Goal: Task Accomplishment & Management: Manage account settings

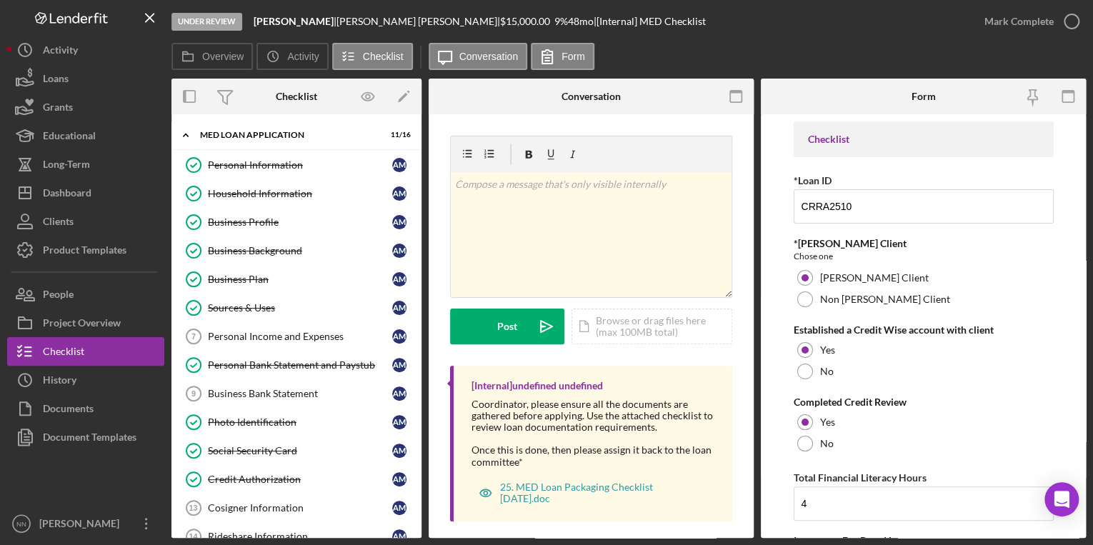
scroll to position [229, 0]
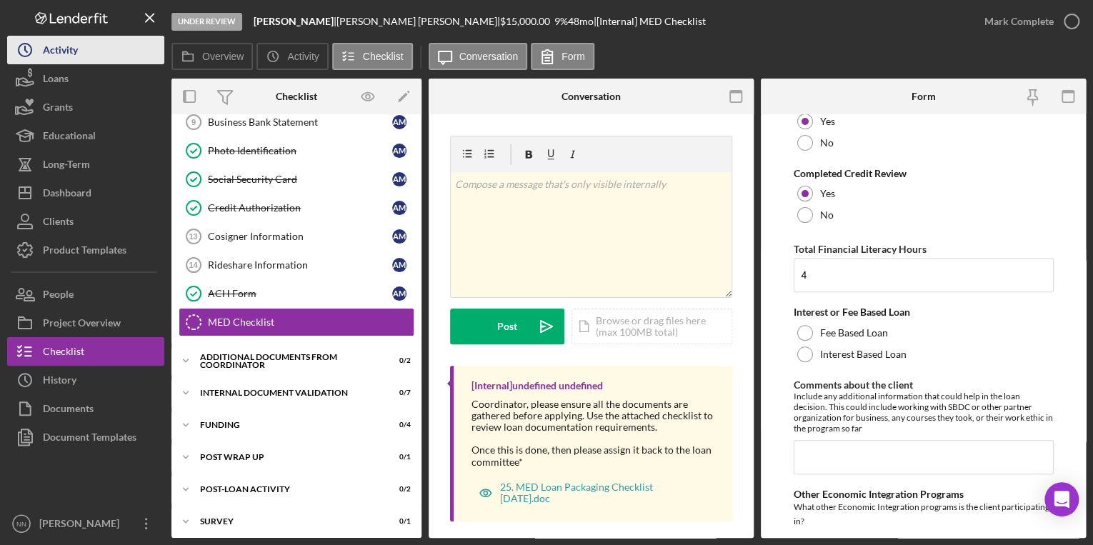
click at [102, 61] on button "Icon/History Activity" at bounding box center [85, 50] width 157 height 29
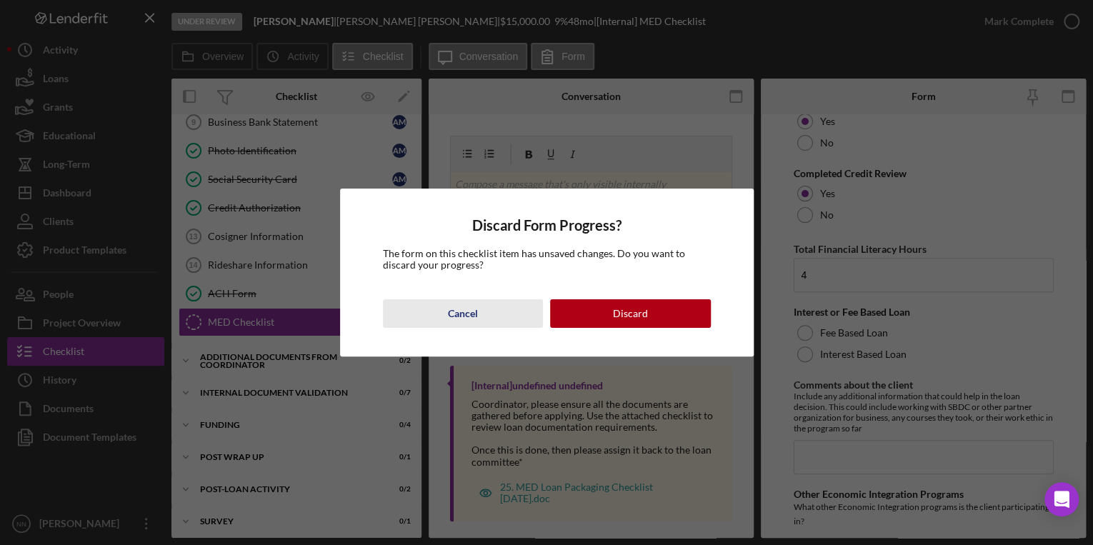
click at [469, 312] on div "Cancel" at bounding box center [463, 313] width 30 height 29
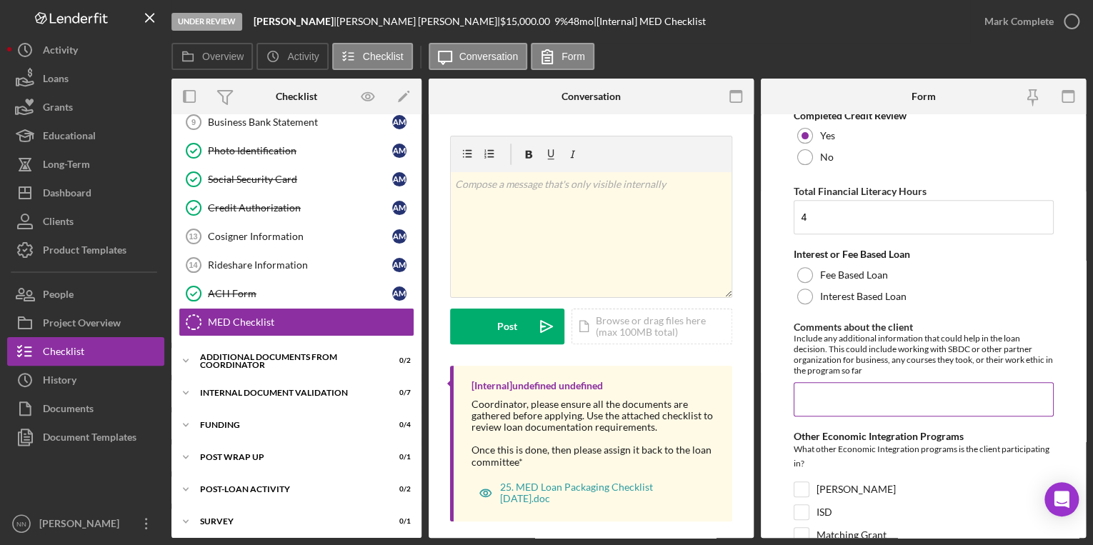
scroll to position [278, 0]
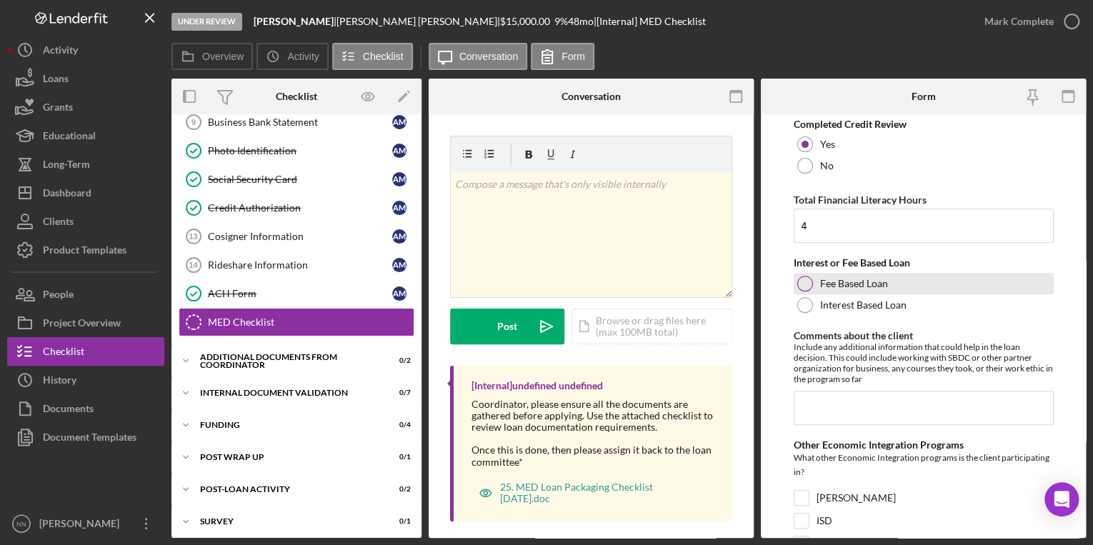
click at [848, 279] on label "Fee Based Loan" at bounding box center [854, 283] width 68 height 11
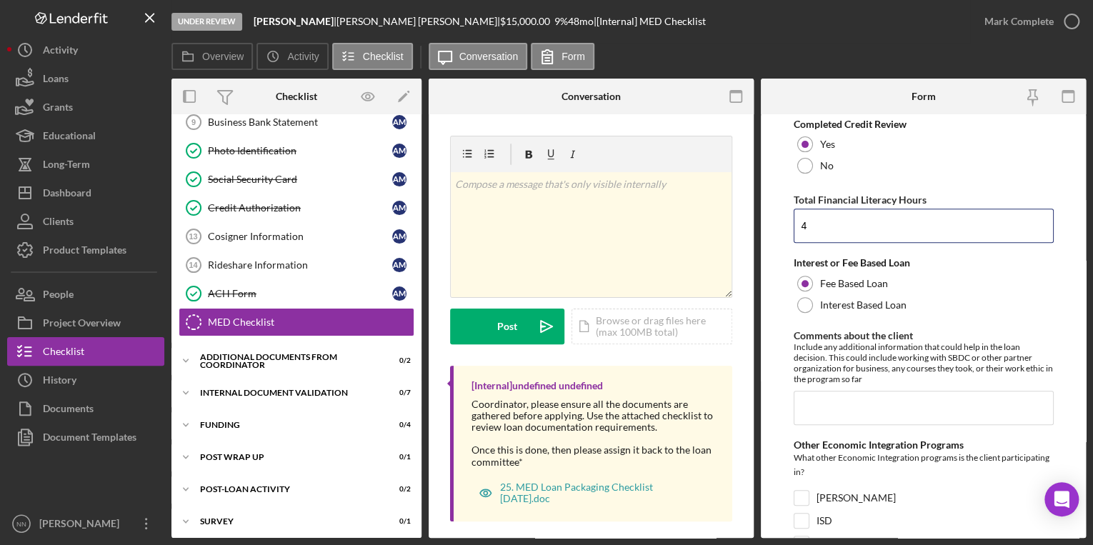
drag, startPoint x: 818, startPoint y: 227, endPoint x: 773, endPoint y: 232, distance: 44.5
click at [768, 227] on form "Checklist *Loan ID CRRA2510 *ORR Client Chose one ORR Client Non ORR Client Est…" at bounding box center [923, 326] width 325 height 424
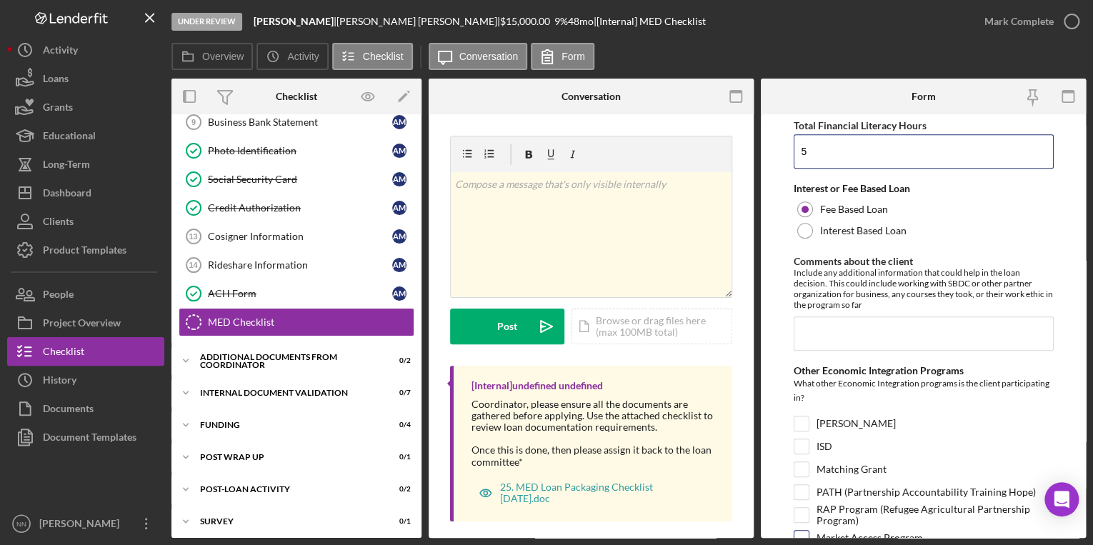
scroll to position [507, 0]
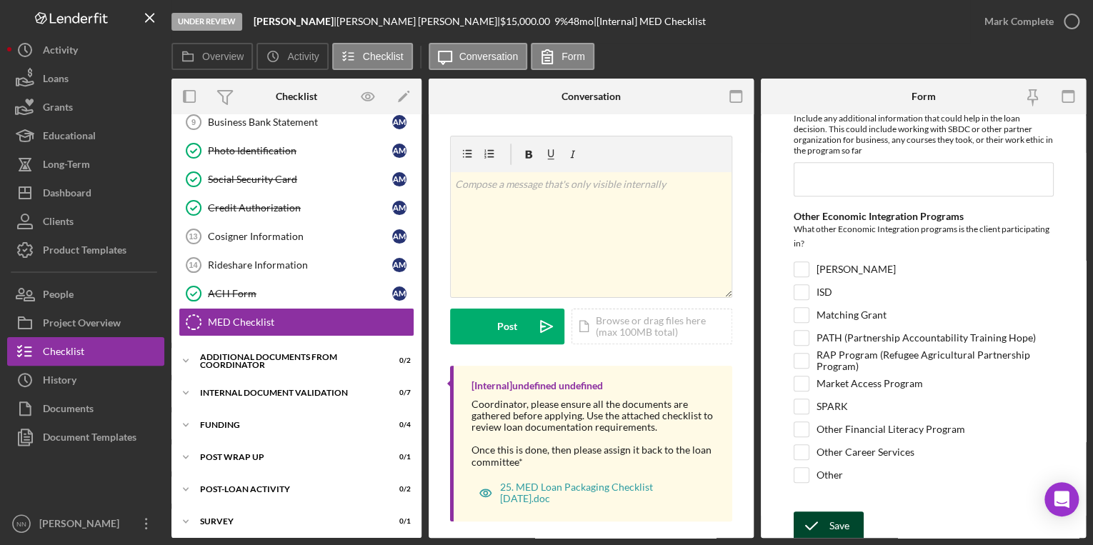
type input "5"
click at [827, 515] on icon "submit" at bounding box center [812, 526] width 36 height 36
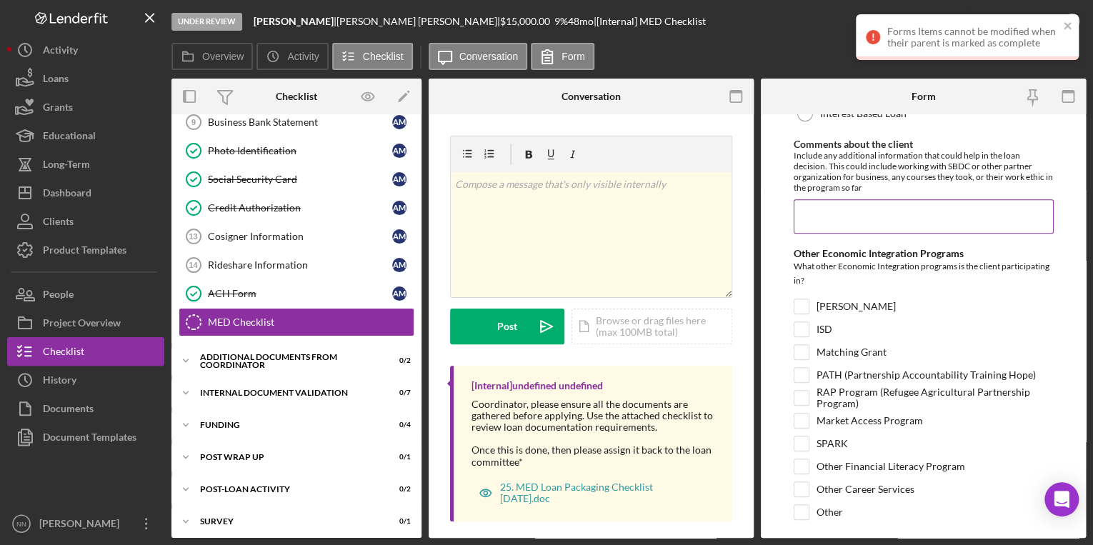
scroll to position [450, 0]
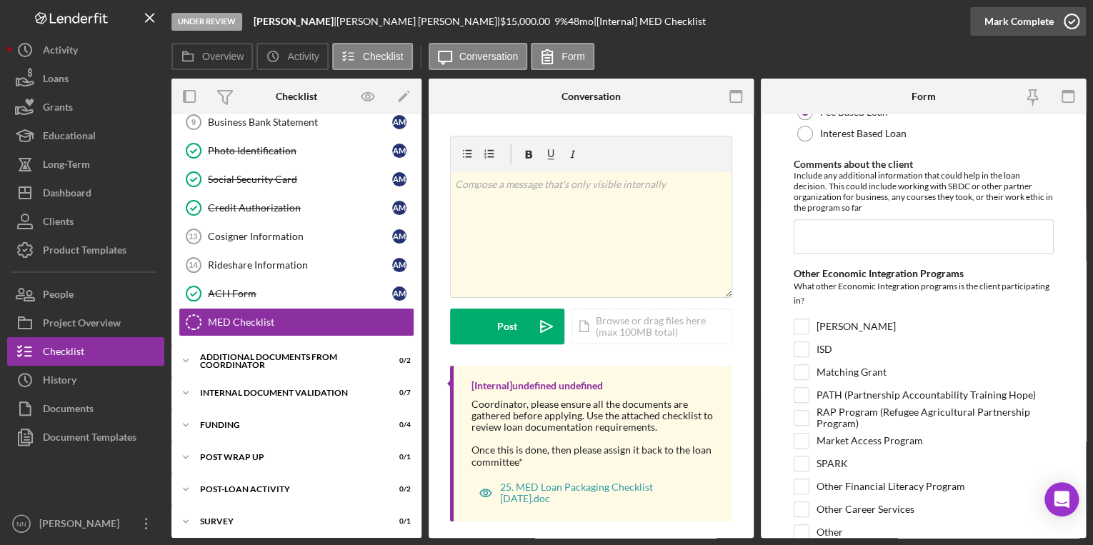
click at [1068, 20] on icon "button" at bounding box center [1072, 22] width 36 height 36
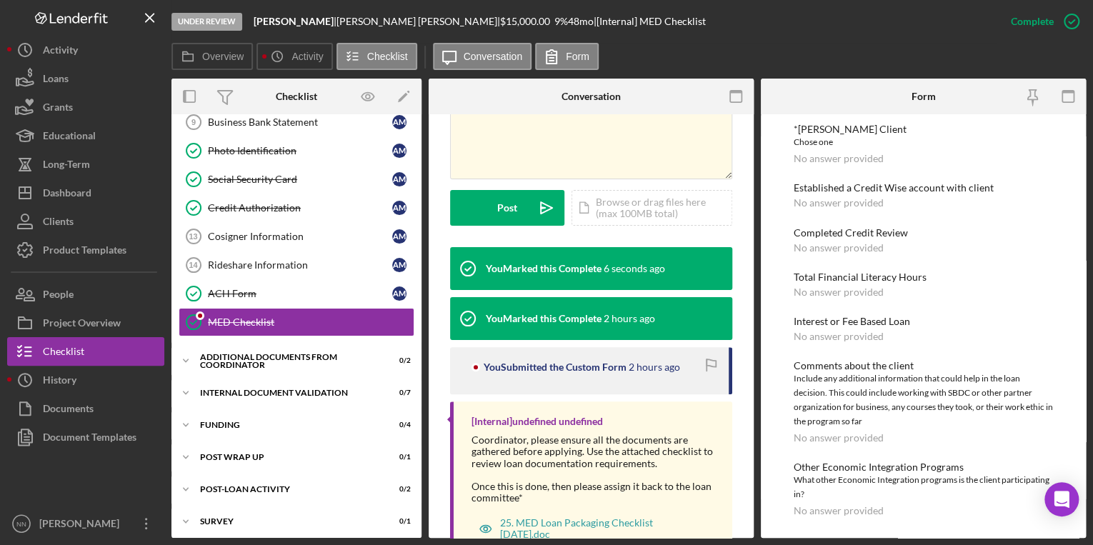
scroll to position [377, 0]
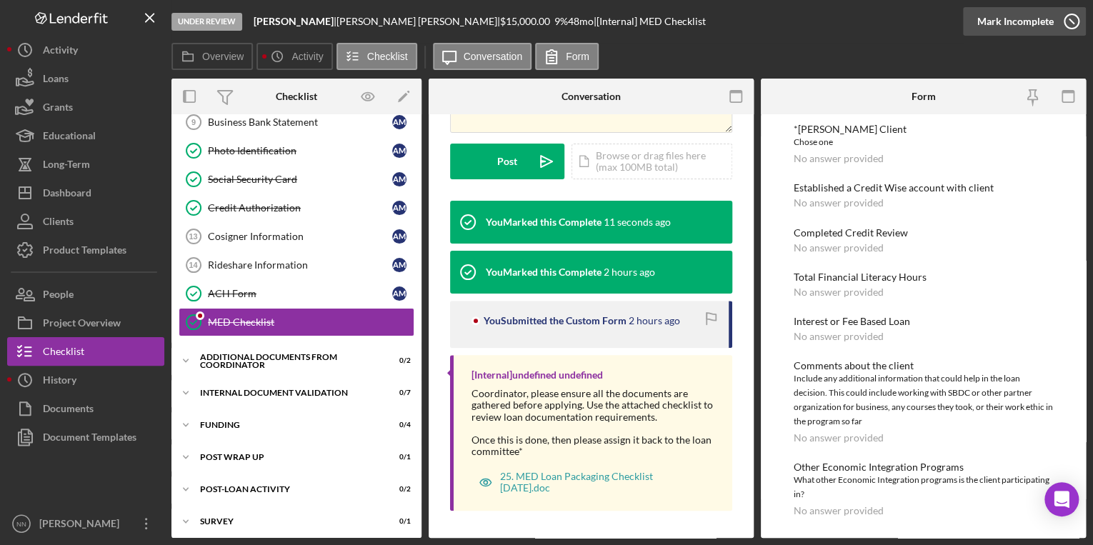
click at [1076, 14] on icon "button" at bounding box center [1072, 22] width 36 height 36
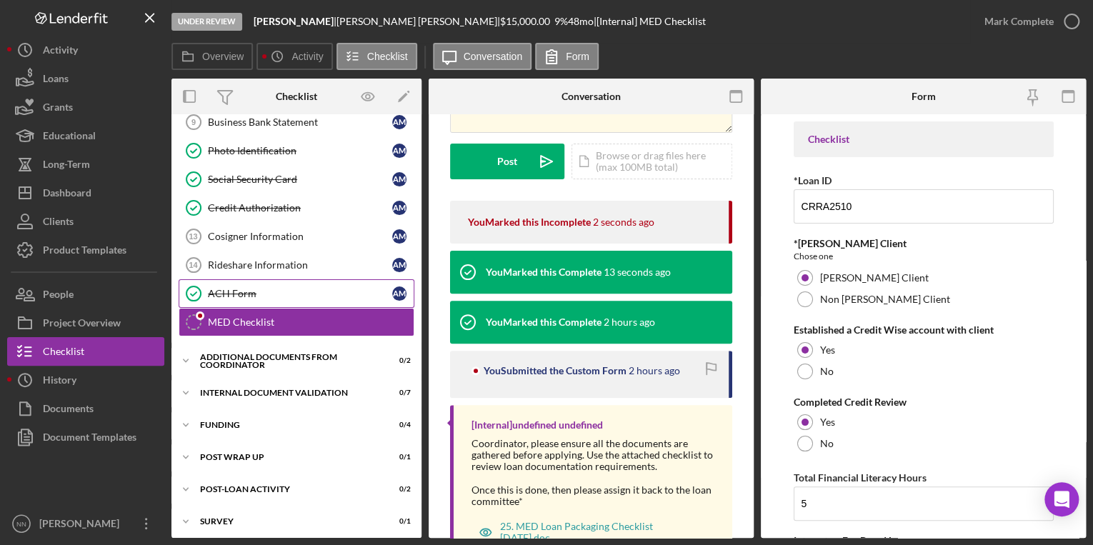
click at [335, 279] on link "ACH Form ACH Form A M" at bounding box center [297, 293] width 236 height 29
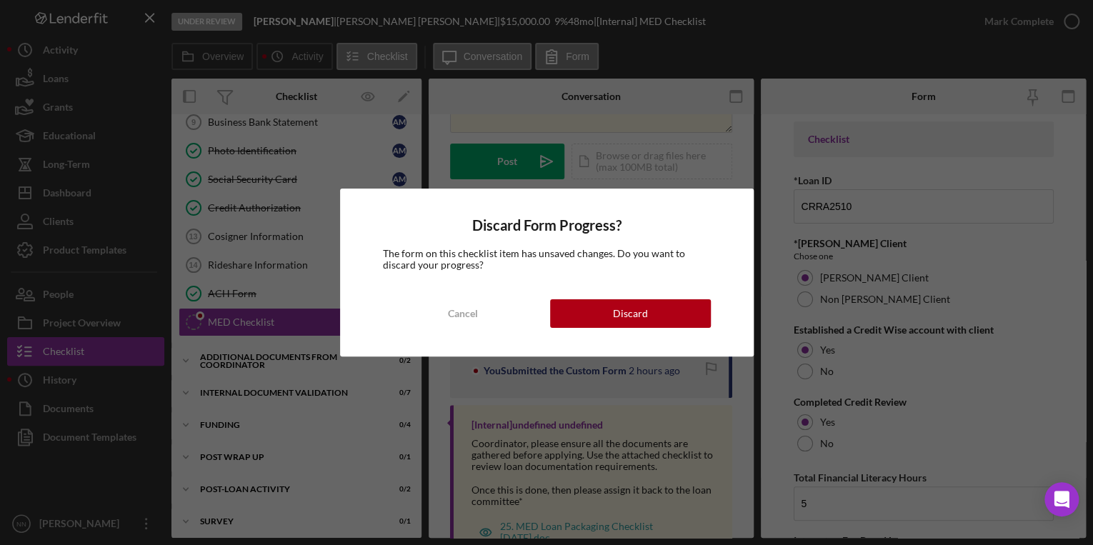
click at [607, 310] on button "Discard" at bounding box center [630, 313] width 161 height 29
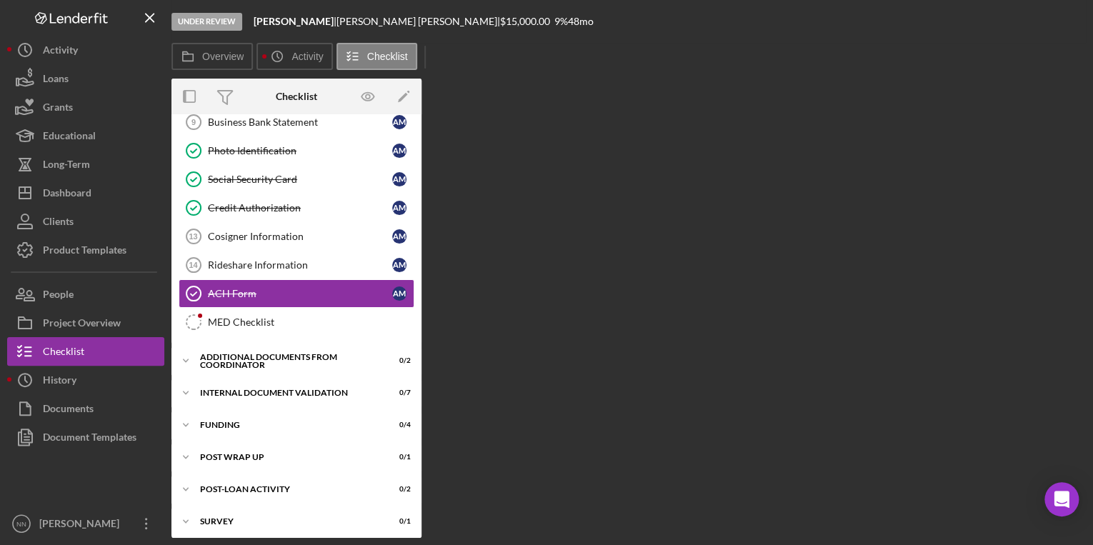
scroll to position [271, 0]
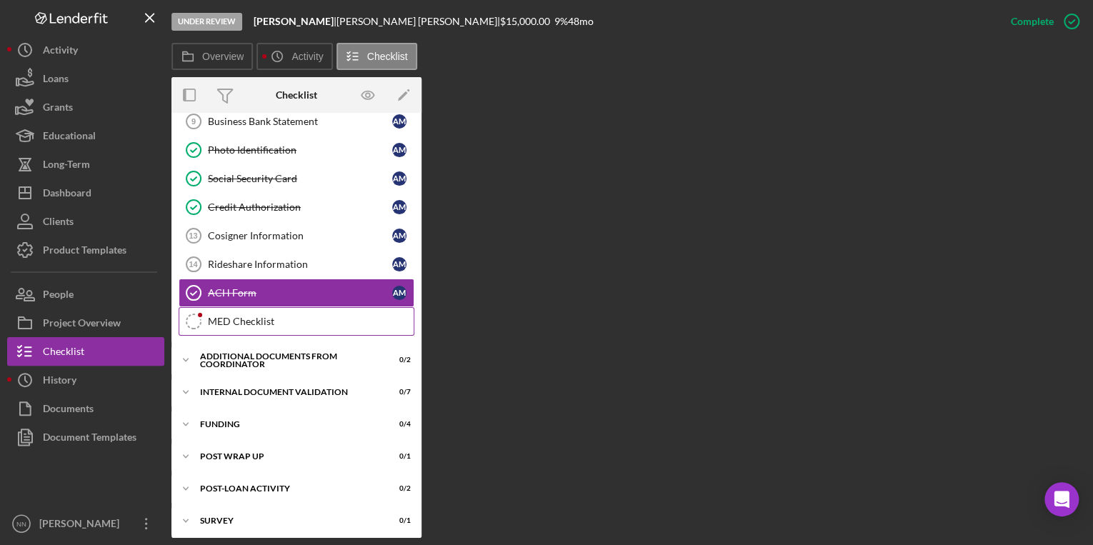
click at [226, 320] on div "MED Checklist" at bounding box center [311, 321] width 206 height 11
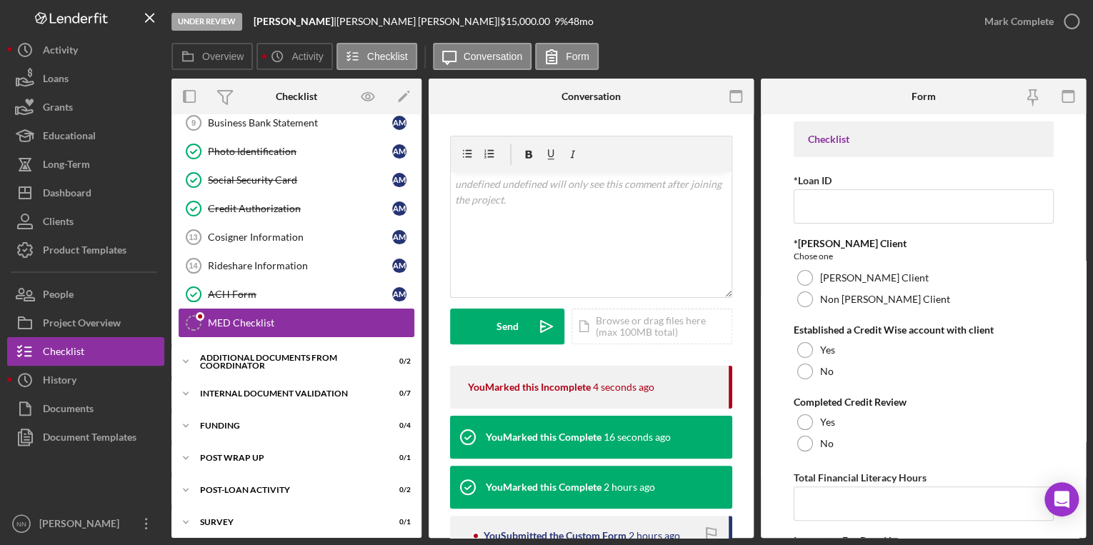
type input "CRRA2510"
type input "5"
type input "Client is very invested in a quick turnaround. He is very responsive and quickl…"
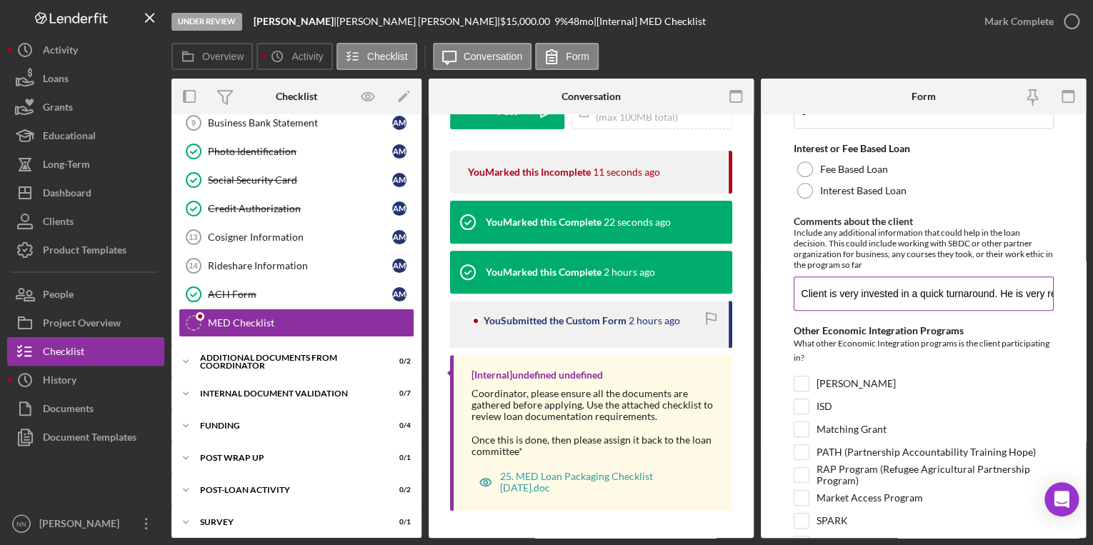
scroll to position [507, 0]
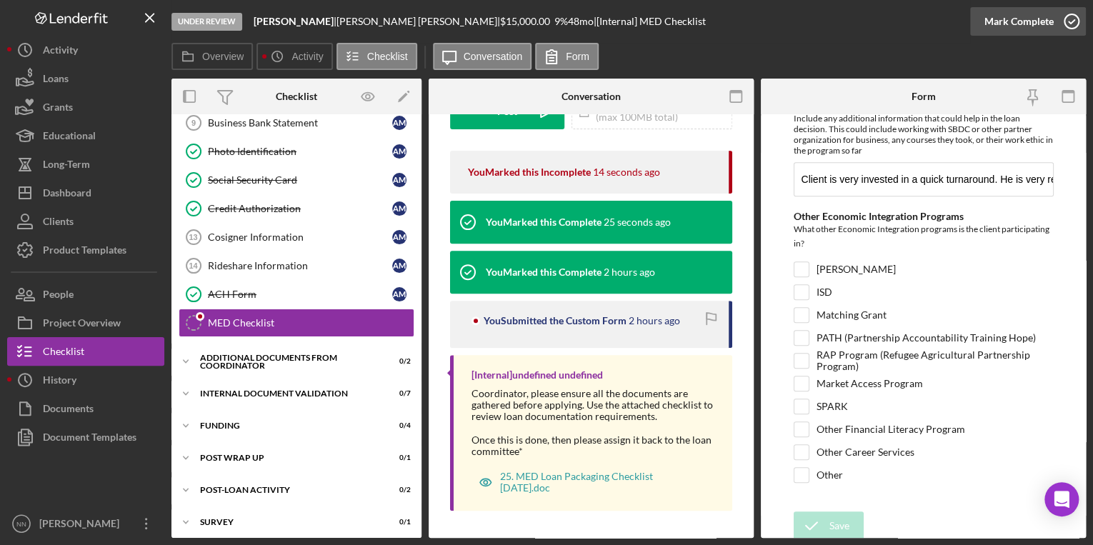
click at [1058, 30] on icon "button" at bounding box center [1072, 22] width 36 height 36
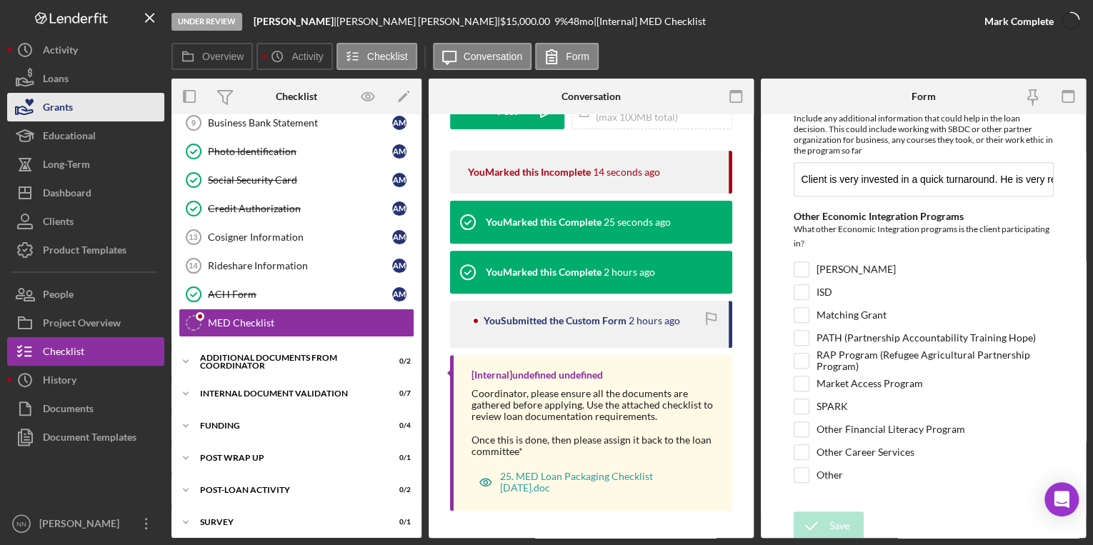
scroll to position [564, 0]
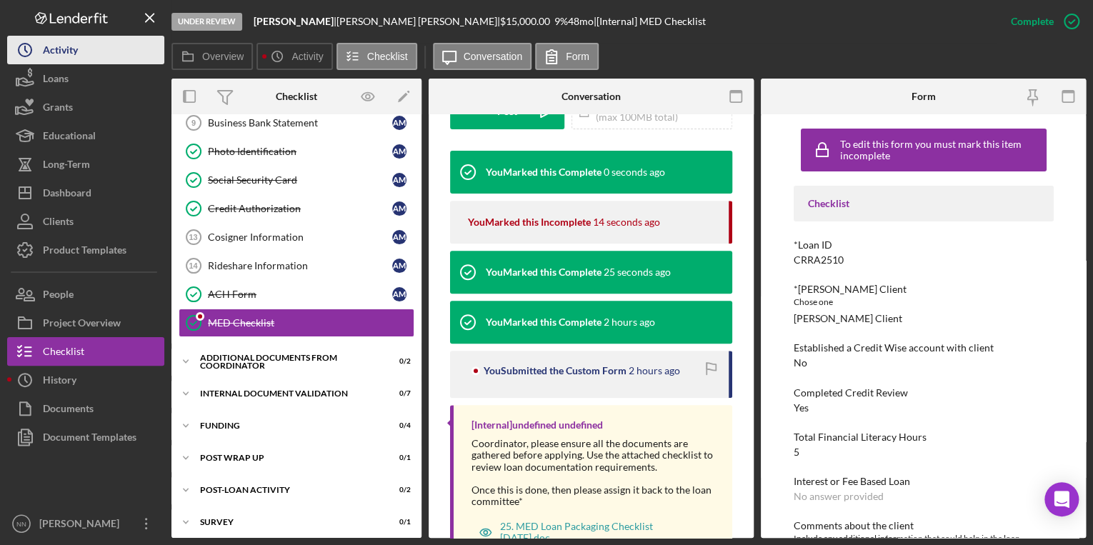
click at [59, 47] on div "Activity" at bounding box center [60, 52] width 35 height 32
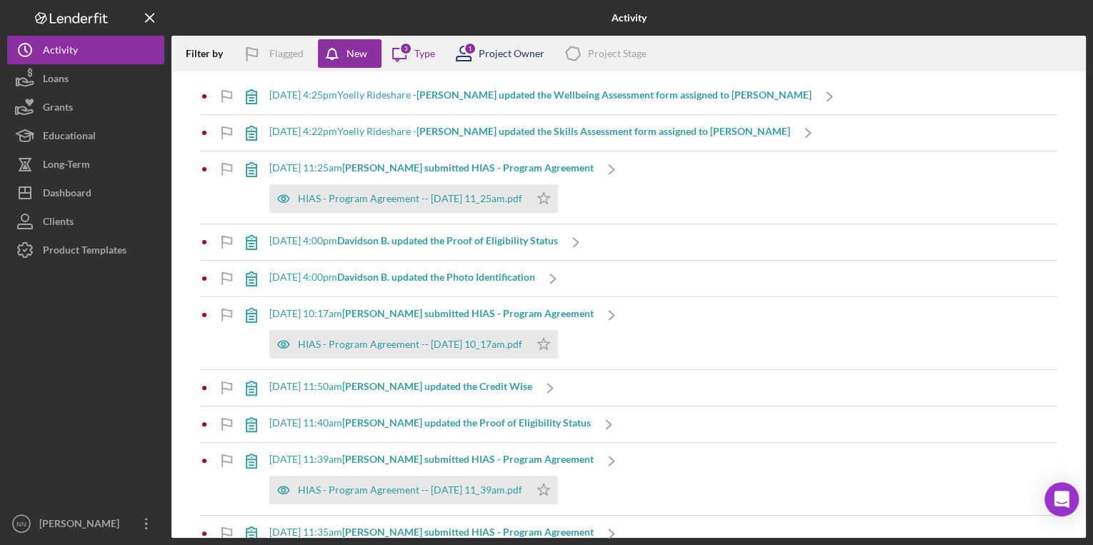
click at [459, 56] on icon at bounding box center [464, 58] width 14 height 4
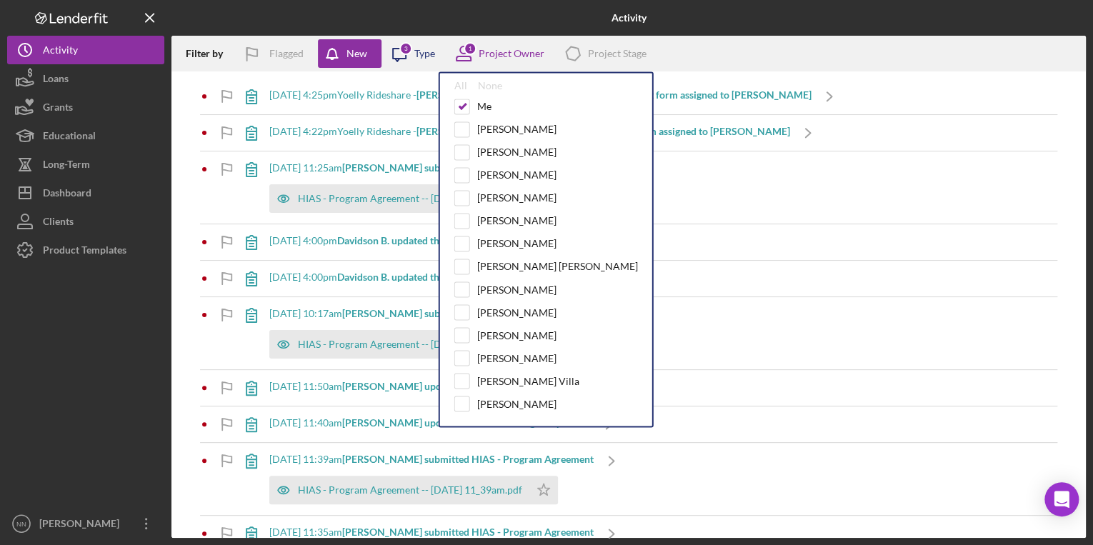
click at [424, 55] on div "Type" at bounding box center [425, 53] width 21 height 11
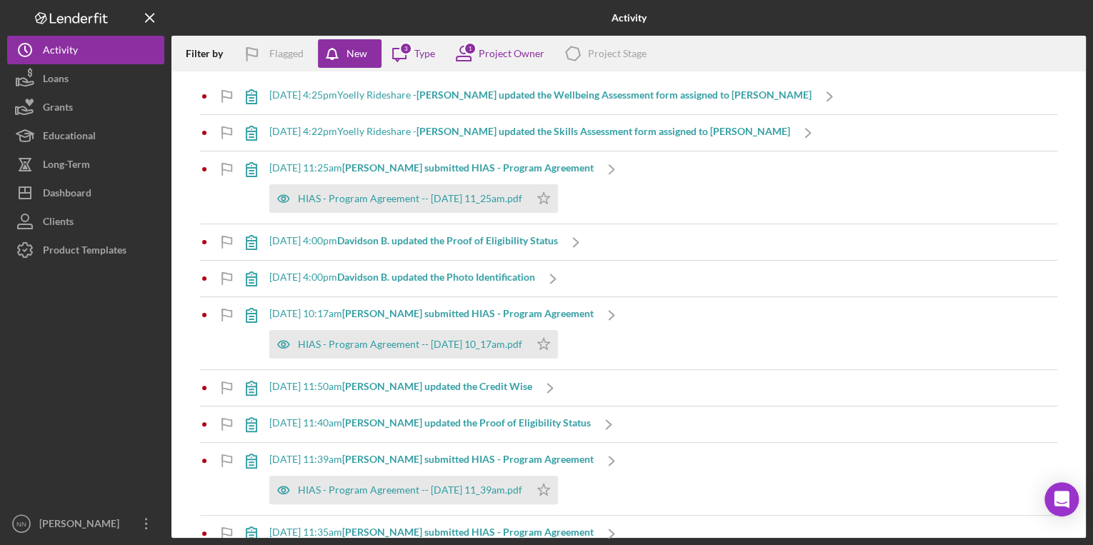
click at [44, 23] on icon "Logo-Reversed Created with Sketch." at bounding box center [71, 18] width 129 height 12
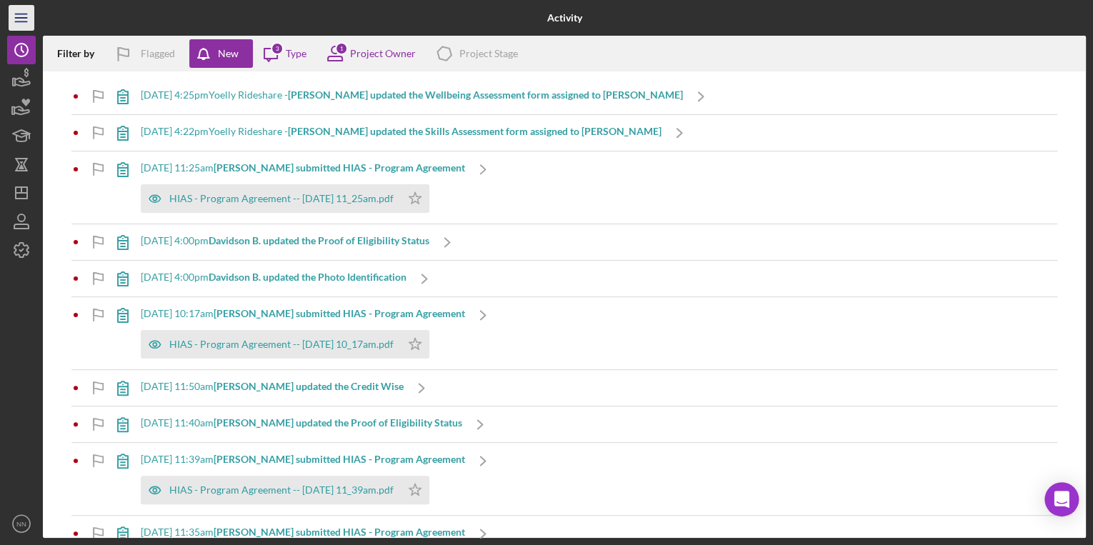
click at [17, 26] on icon "Icon/Menu" at bounding box center [22, 18] width 32 height 32
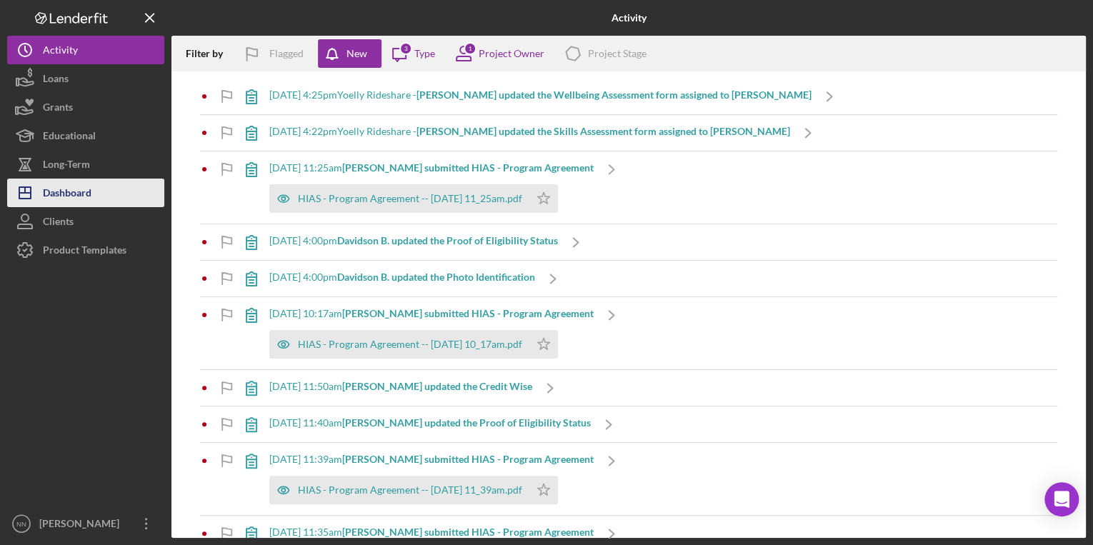
click at [65, 203] on div "Dashboard" at bounding box center [67, 195] width 49 height 32
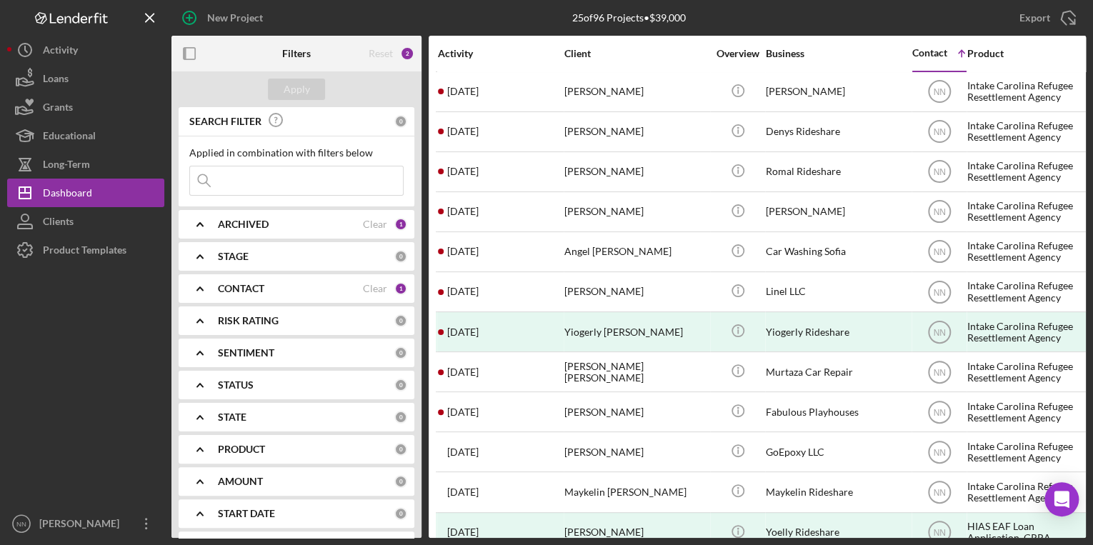
click at [260, 185] on input at bounding box center [296, 181] width 213 height 29
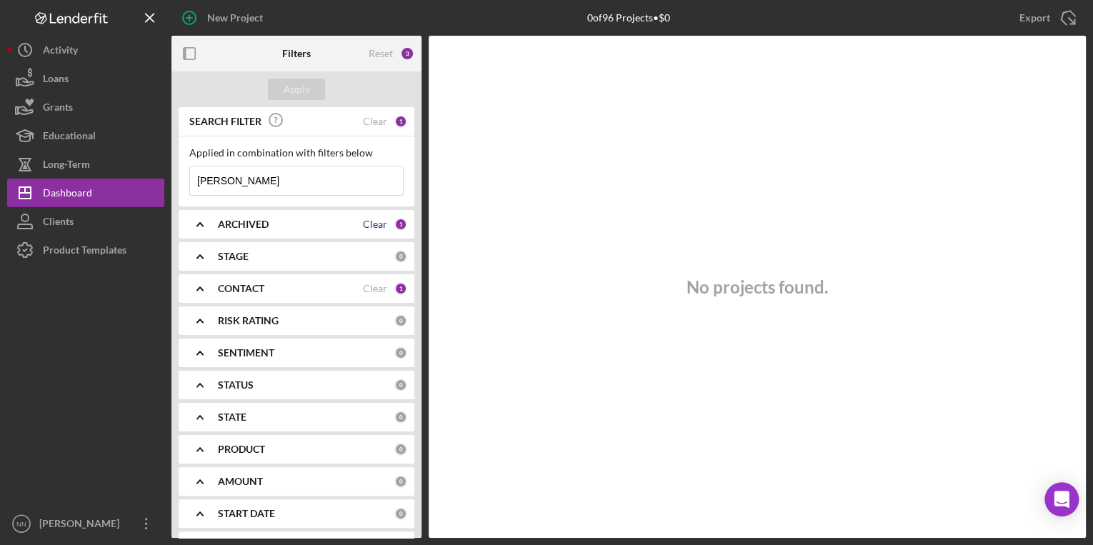
type input "[PERSON_NAME]"
click at [380, 227] on div "Clear" at bounding box center [375, 224] width 24 height 11
click at [252, 183] on input "[PERSON_NAME]" at bounding box center [296, 181] width 213 height 29
click at [116, 223] on button "Clients" at bounding box center [85, 221] width 157 height 29
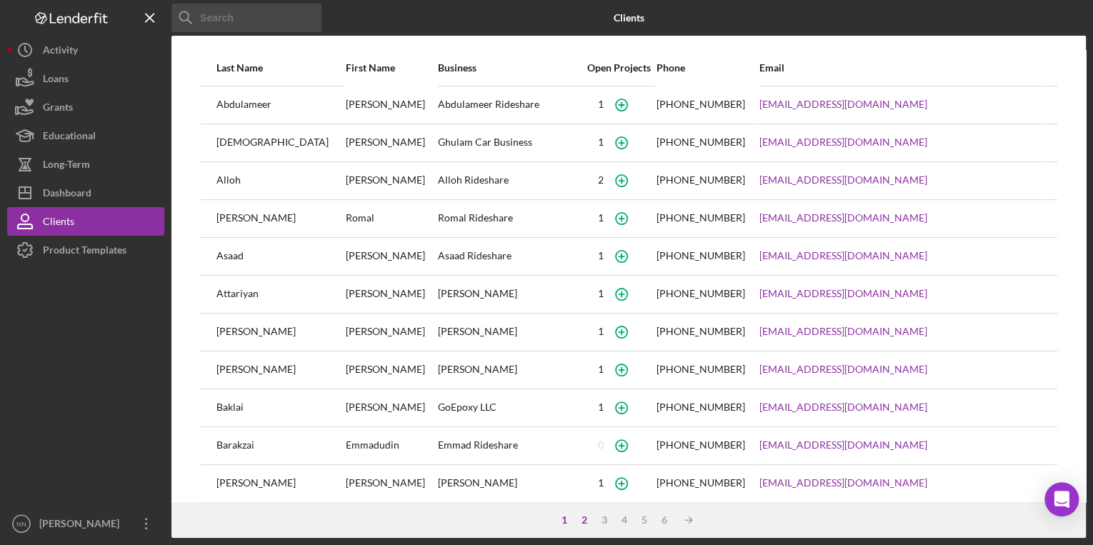
click at [585, 521] on div "2" at bounding box center [585, 520] width 20 height 11
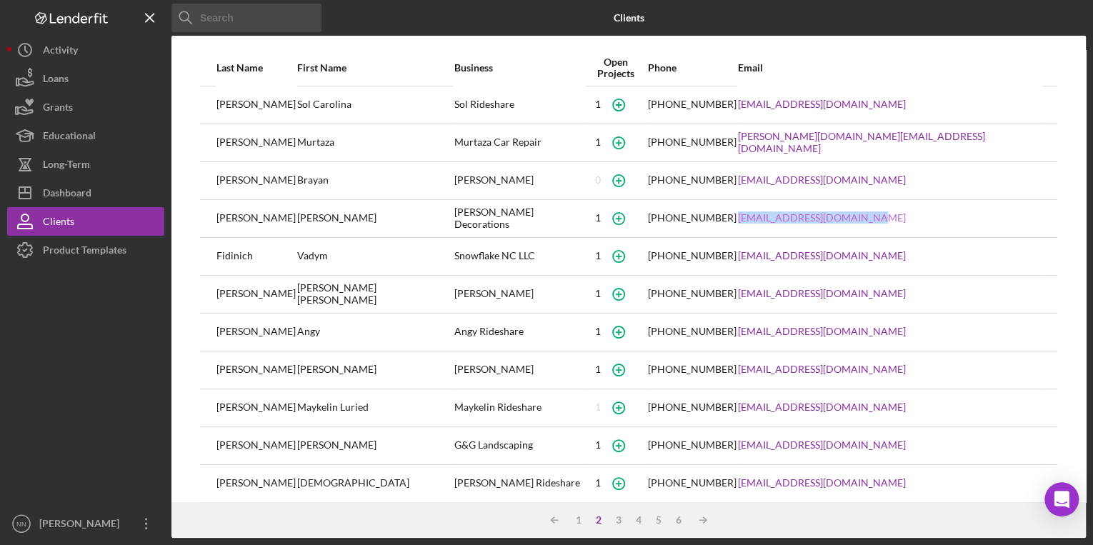
drag, startPoint x: 932, startPoint y: 212, endPoint x: 788, endPoint y: 217, distance: 144.5
click at [788, 217] on div "[EMAIL_ADDRESS][DOMAIN_NAME]" at bounding box center [889, 219] width 303 height 36
copy link "[EMAIL_ADDRESS][DOMAIN_NAME]"
click at [581, 519] on div "1" at bounding box center [579, 520] width 20 height 11
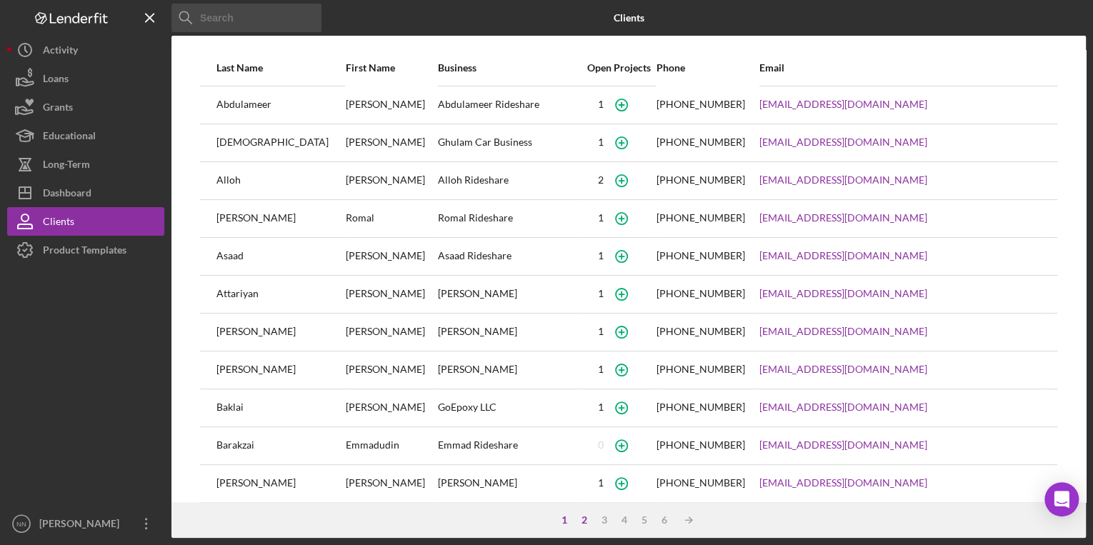
click at [586, 519] on div "2" at bounding box center [585, 520] width 20 height 11
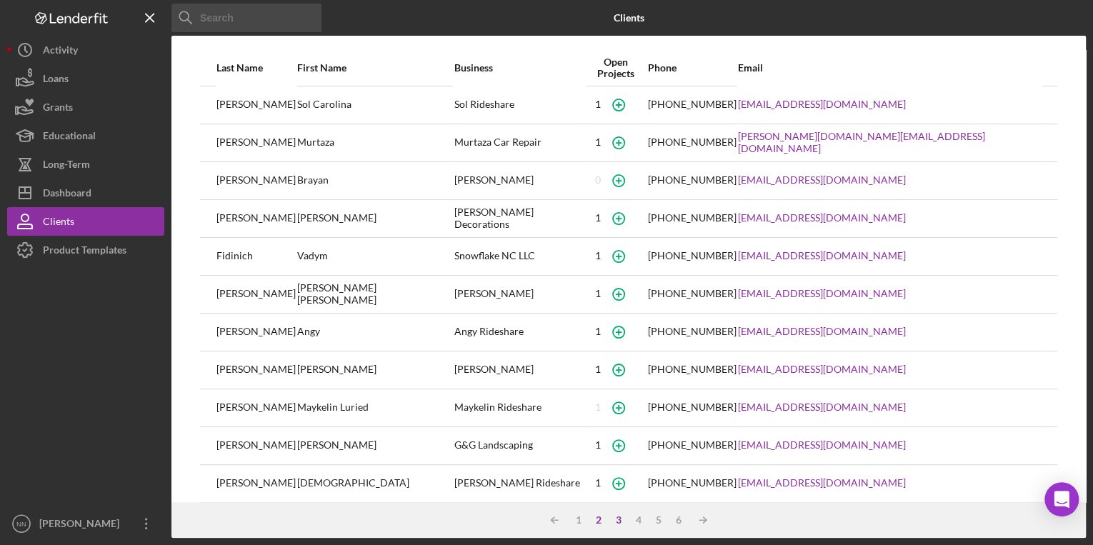
click at [617, 520] on div "3" at bounding box center [619, 520] width 20 height 11
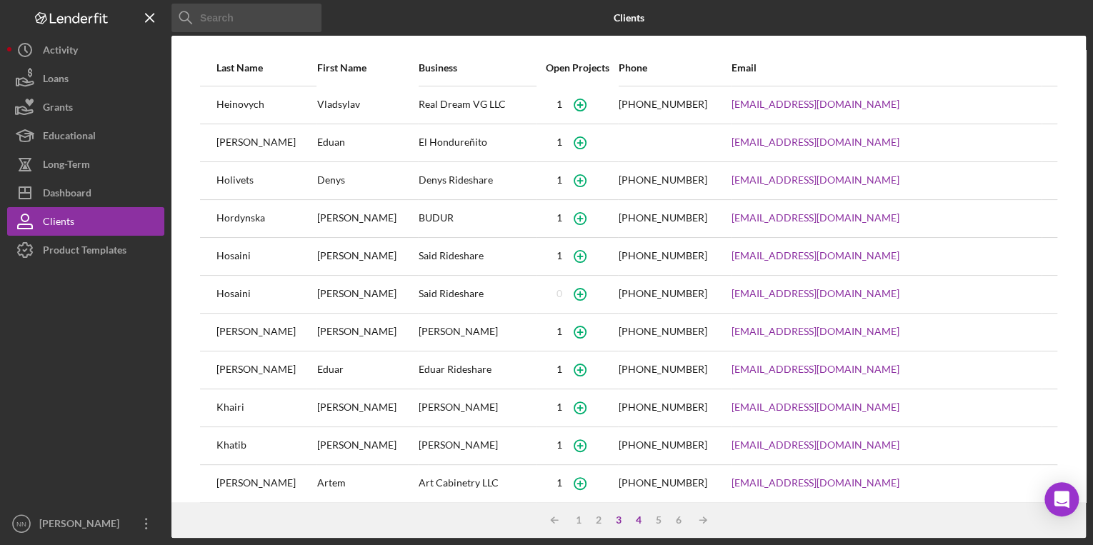
click at [634, 520] on div "4" at bounding box center [639, 520] width 20 height 11
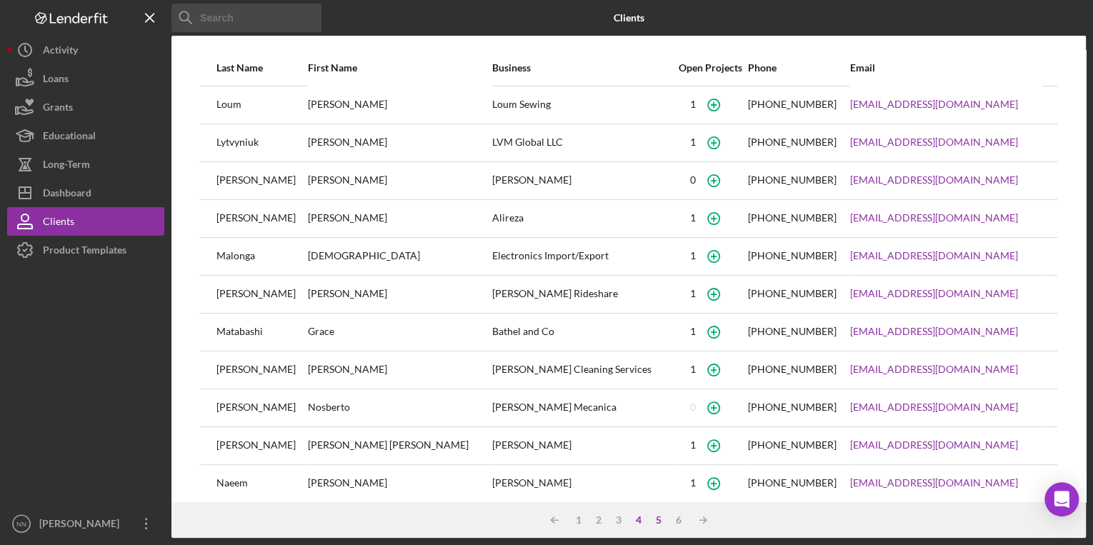
click at [652, 520] on div "5" at bounding box center [659, 520] width 20 height 11
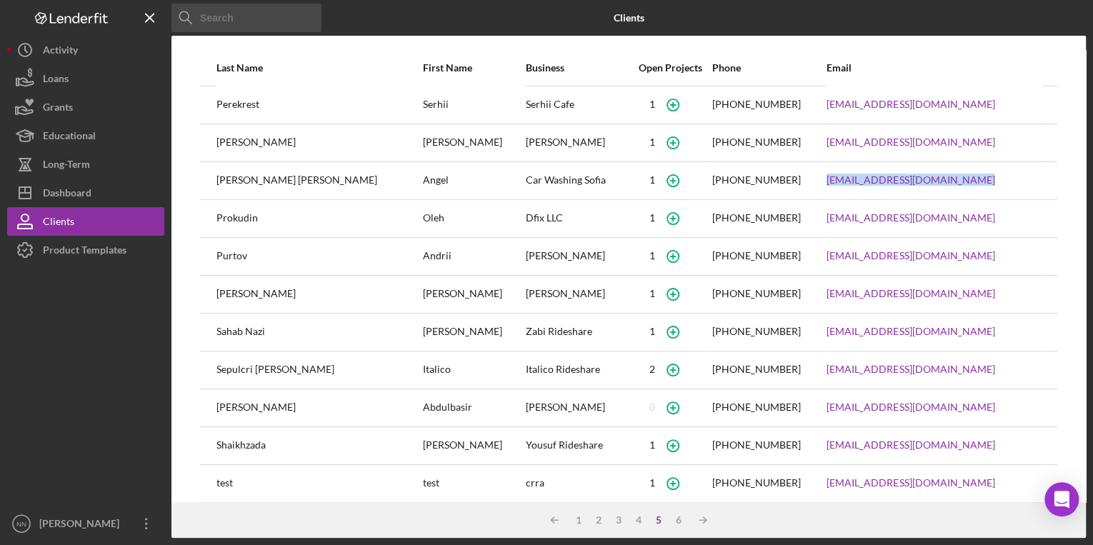
drag, startPoint x: 955, startPoint y: 182, endPoint x: 795, endPoint y: 188, distance: 160.2
click at [795, 188] on tr "[PERSON_NAME] [PERSON_NAME] Car Washing Sofia [PHONE_NUMBER] [EMAIL_ADDRESS][DO…" at bounding box center [629, 181] width 858 height 38
copy tr "[EMAIL_ADDRESS][DOMAIN_NAME]"
click at [578, 520] on div "1" at bounding box center [579, 520] width 20 height 11
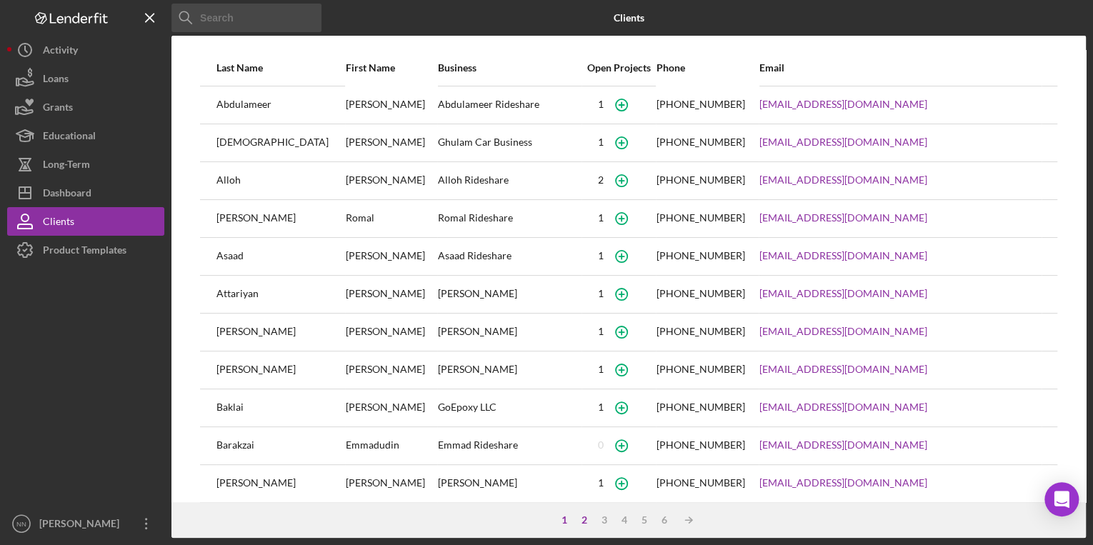
click at [581, 517] on div "2" at bounding box center [585, 520] width 20 height 11
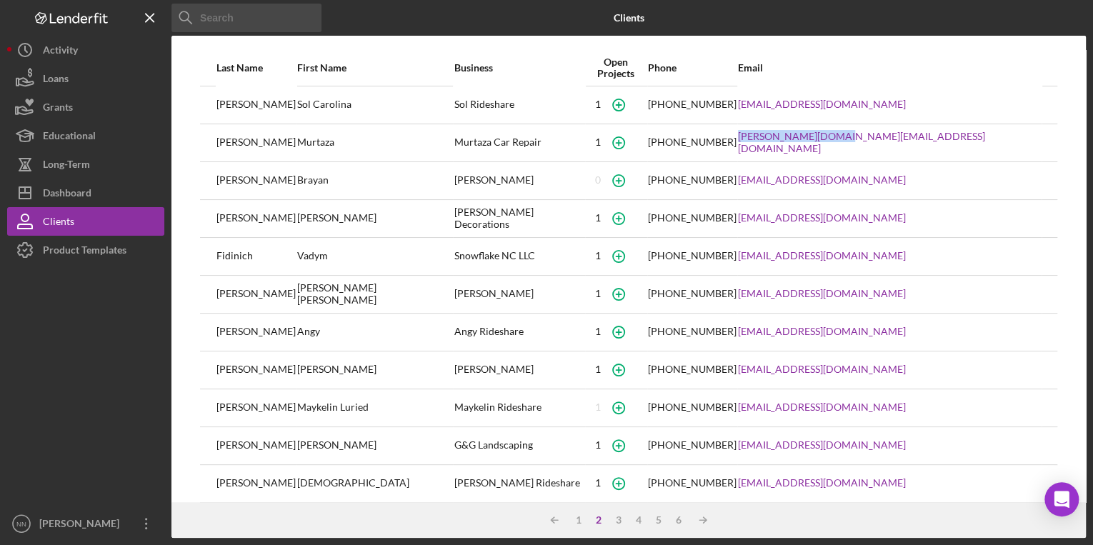
drag, startPoint x: 909, startPoint y: 146, endPoint x: 788, endPoint y: 135, distance: 122.0
click at [788, 135] on div "[PERSON_NAME][DOMAIN_NAME][EMAIL_ADDRESS][DOMAIN_NAME]" at bounding box center [889, 143] width 303 height 36
copy link "[PERSON_NAME][DOMAIN_NAME][EMAIL_ADDRESS][DOMAIN_NAME]"
drag, startPoint x: 541, startPoint y: 259, endPoint x: 445, endPoint y: 259, distance: 95.8
click at [445, 259] on tr "Fidinich Vadym Snowflake NC LLC [PHONE_NUMBER] [EMAIL_ADDRESS][DOMAIN_NAME]" at bounding box center [629, 256] width 858 height 38
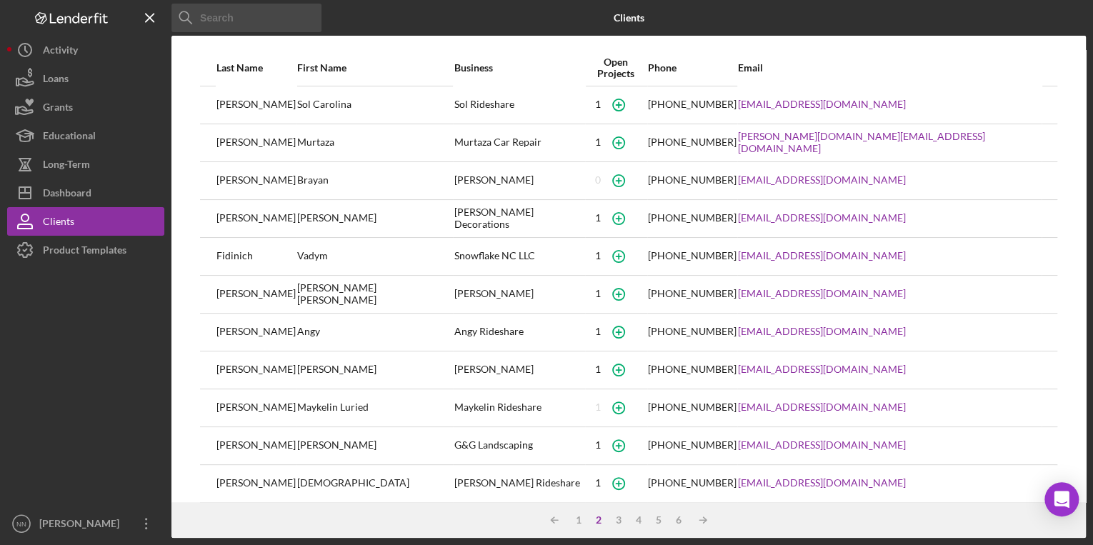
drag, startPoint x: 445, startPoint y: 259, endPoint x: 466, endPoint y: 275, distance: 26.5
click at [466, 277] on div "[PERSON_NAME]" at bounding box center [519, 295] width 130 height 36
click at [620, 524] on div "3" at bounding box center [619, 520] width 20 height 11
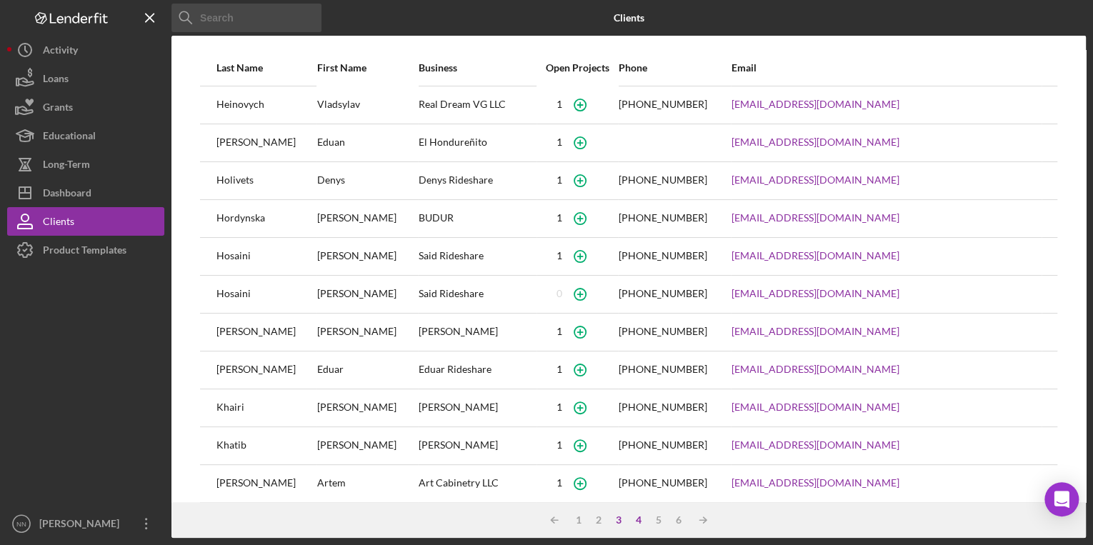
click at [635, 520] on div "4" at bounding box center [639, 520] width 20 height 11
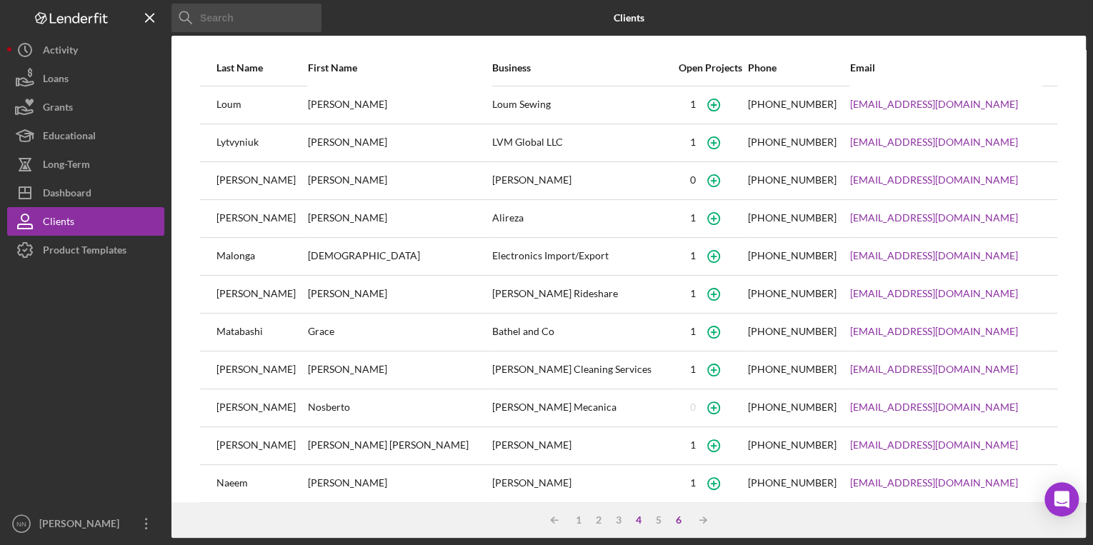
click at [680, 522] on div "6" at bounding box center [679, 520] width 20 height 11
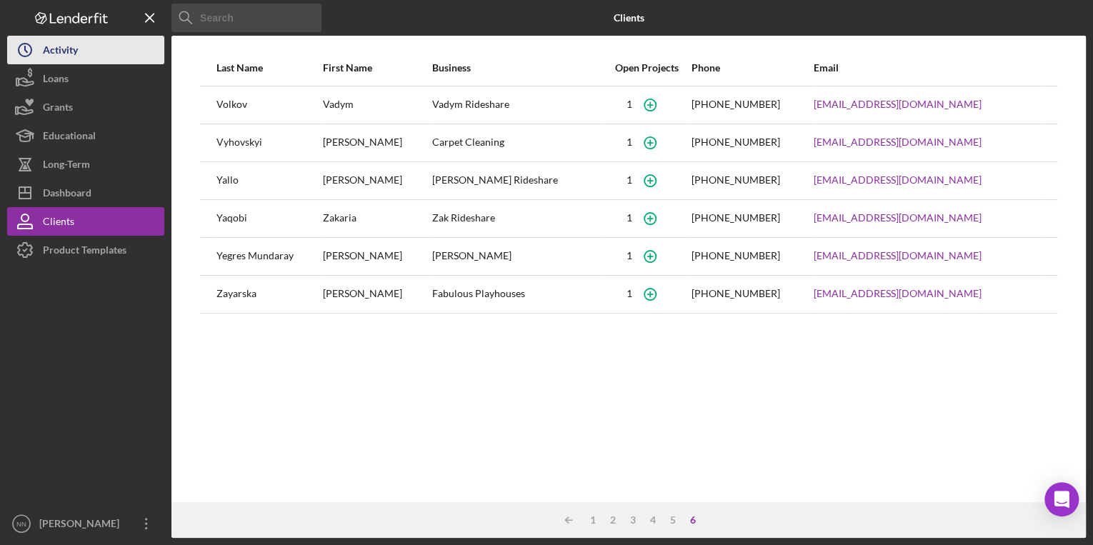
click at [104, 51] on button "Icon/History Activity" at bounding box center [85, 50] width 157 height 29
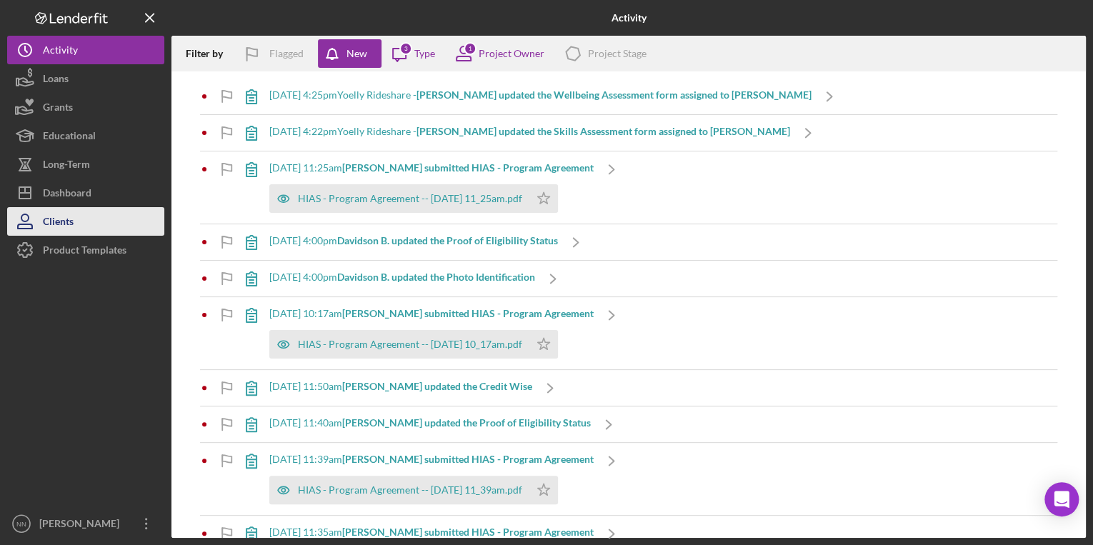
click at [116, 217] on button "Clients" at bounding box center [85, 221] width 157 height 29
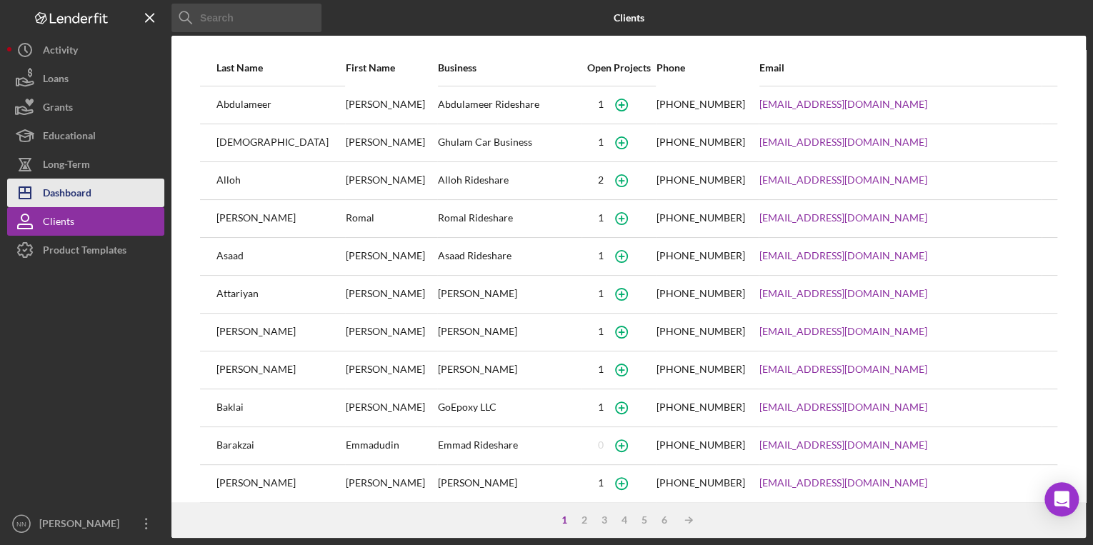
click at [99, 192] on button "Icon/Dashboard Dashboard" at bounding box center [85, 193] width 157 height 29
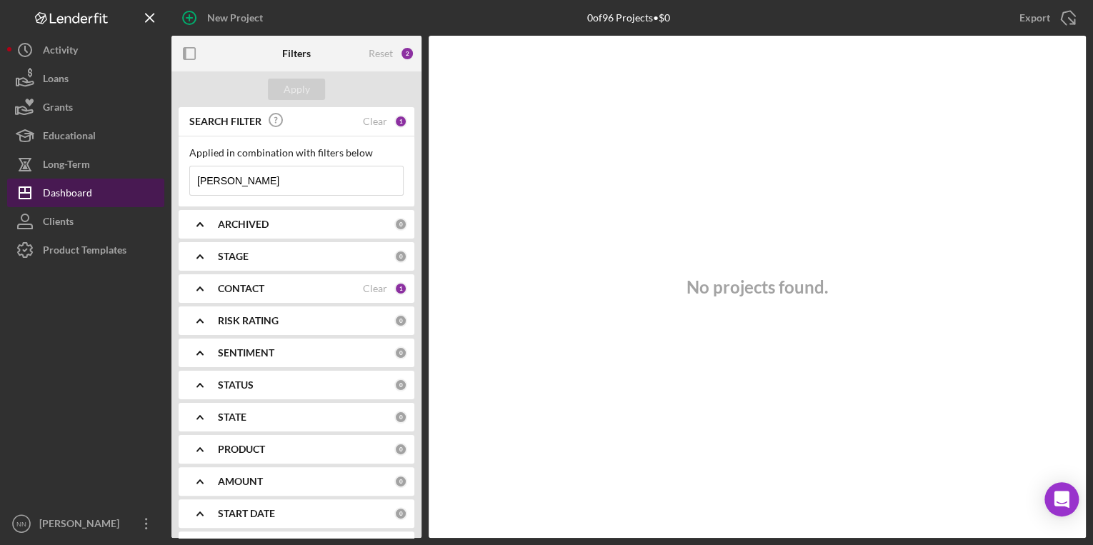
drag, startPoint x: 257, startPoint y: 178, endPoint x: 164, endPoint y: 194, distance: 94.4
click at [147, 186] on div "New Project 0 of 96 Projects • $0 [PERSON_NAME] Export Icon/Export Filters Rese…" at bounding box center [546, 269] width 1079 height 538
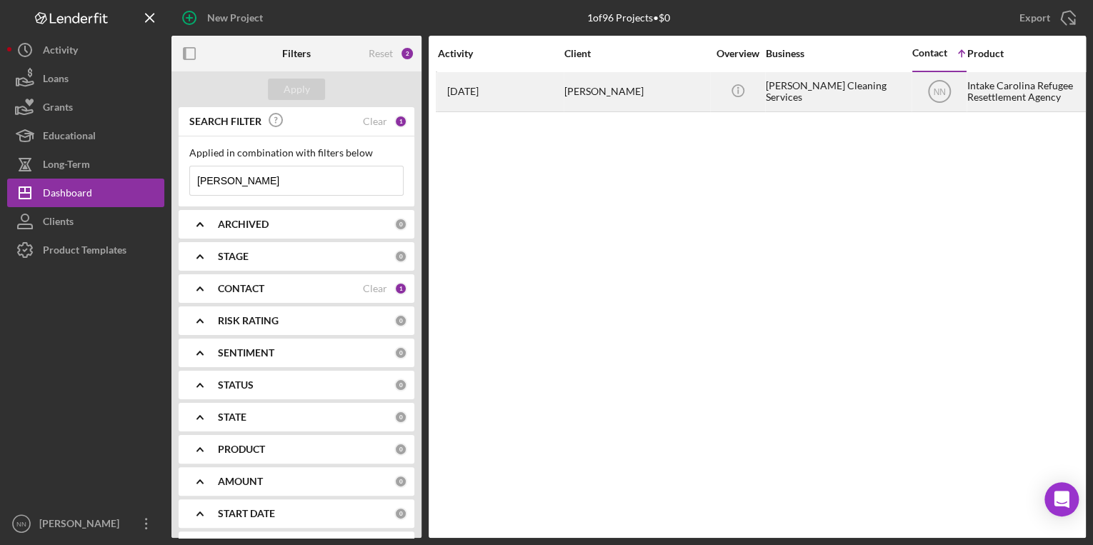
type input "[PERSON_NAME]"
click at [603, 89] on div "[PERSON_NAME]" at bounding box center [636, 92] width 143 height 38
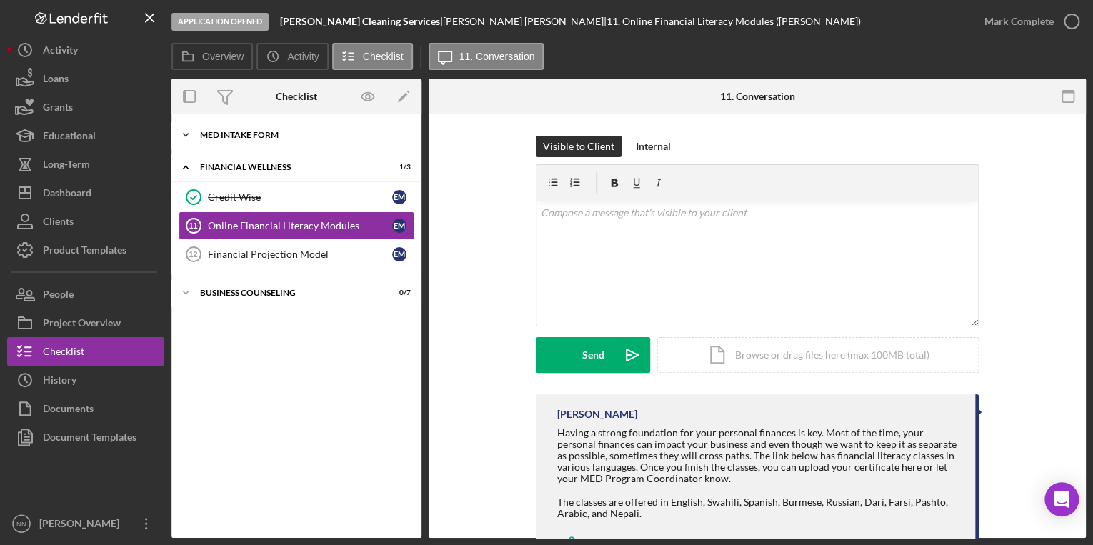
click at [275, 142] on div "Icon/Expander MED Intake Form 9 / 9" at bounding box center [297, 135] width 250 height 29
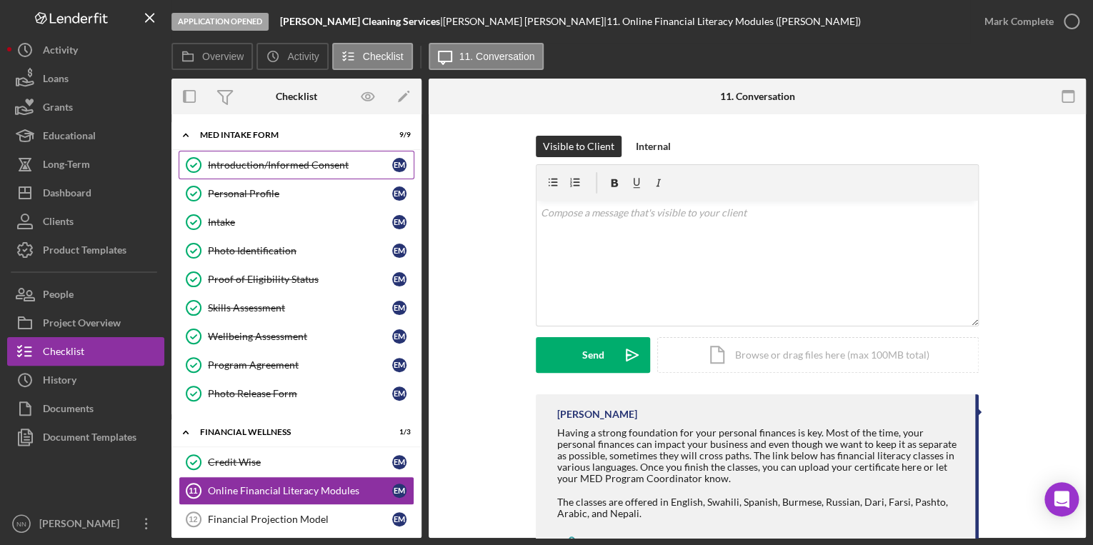
click at [272, 164] on div "Introduction/Informed Consent" at bounding box center [300, 164] width 184 height 11
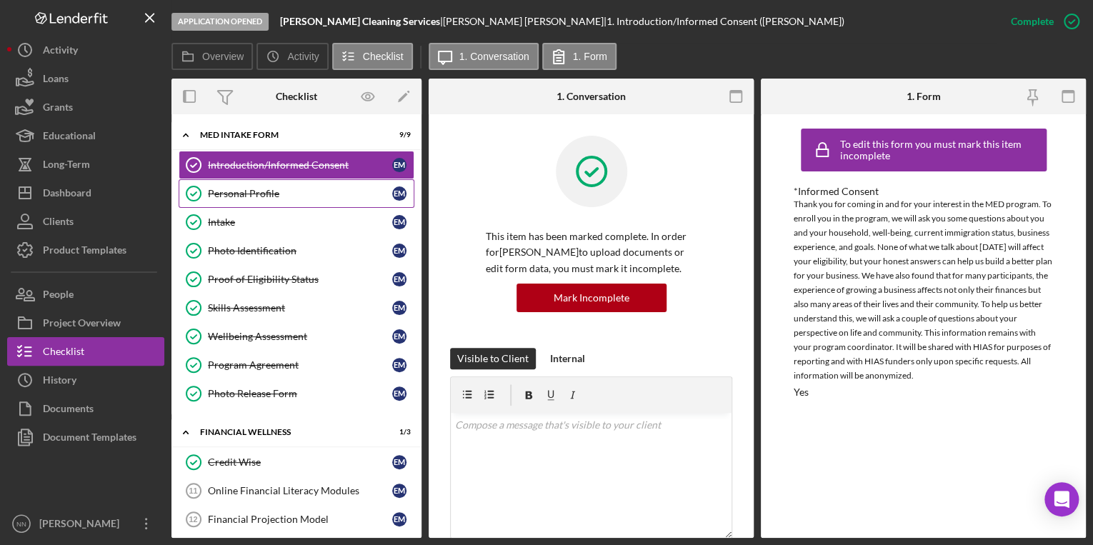
click at [266, 189] on div "Personal Profile" at bounding box center [300, 193] width 184 height 11
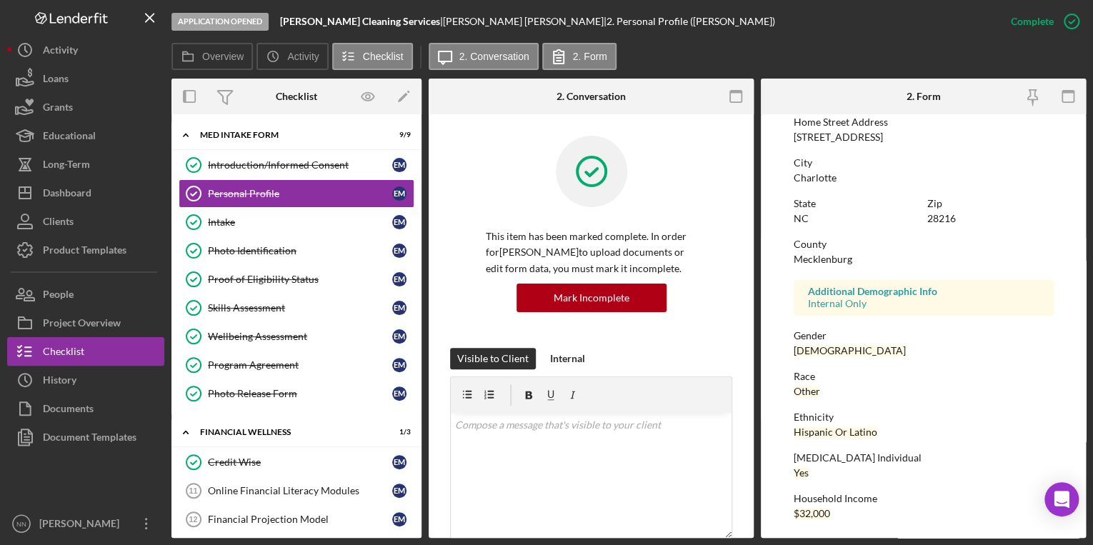
scroll to position [243, 0]
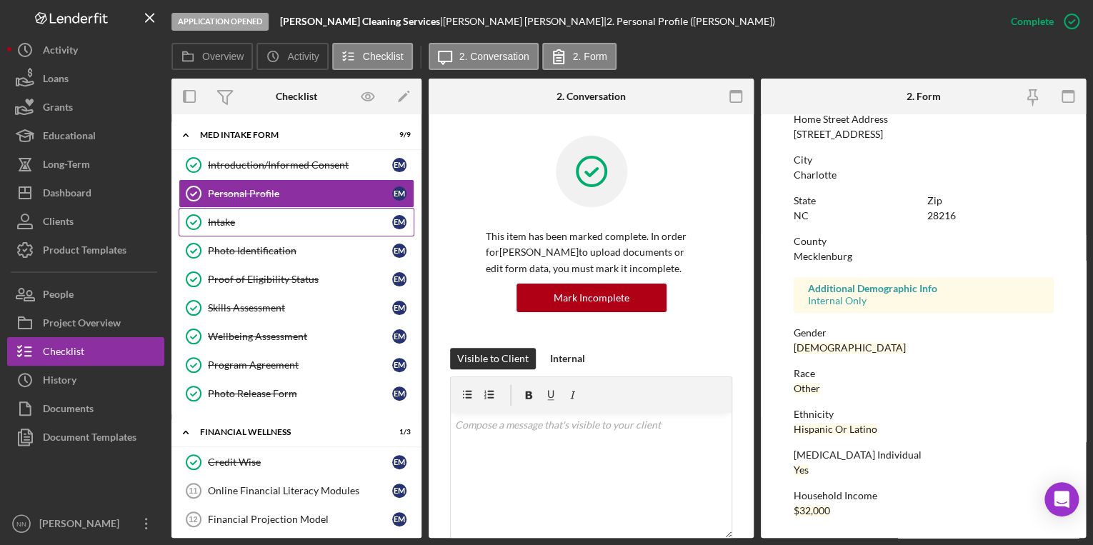
click at [300, 226] on div "Intake" at bounding box center [300, 222] width 184 height 11
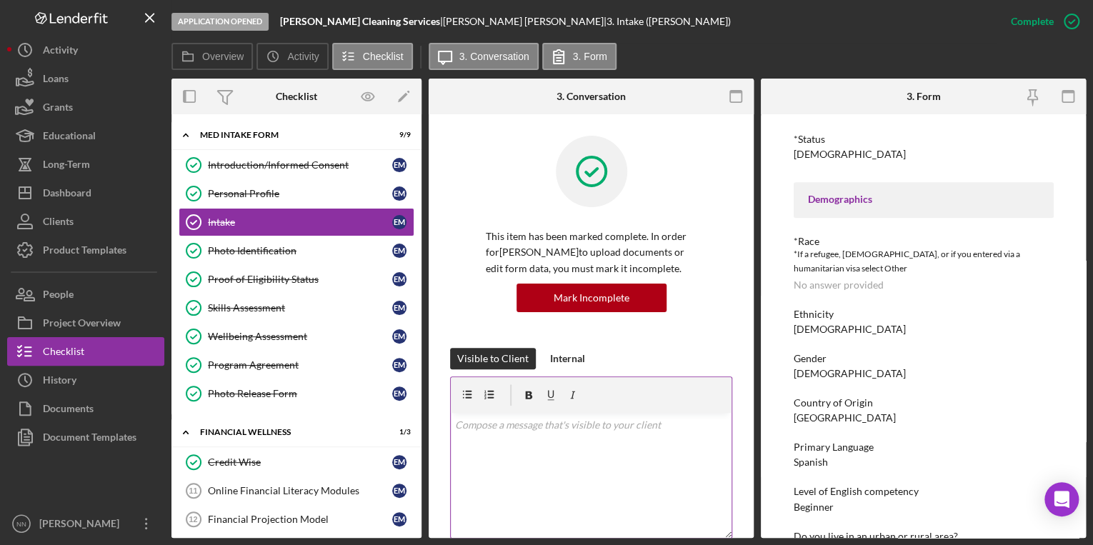
scroll to position [572, 0]
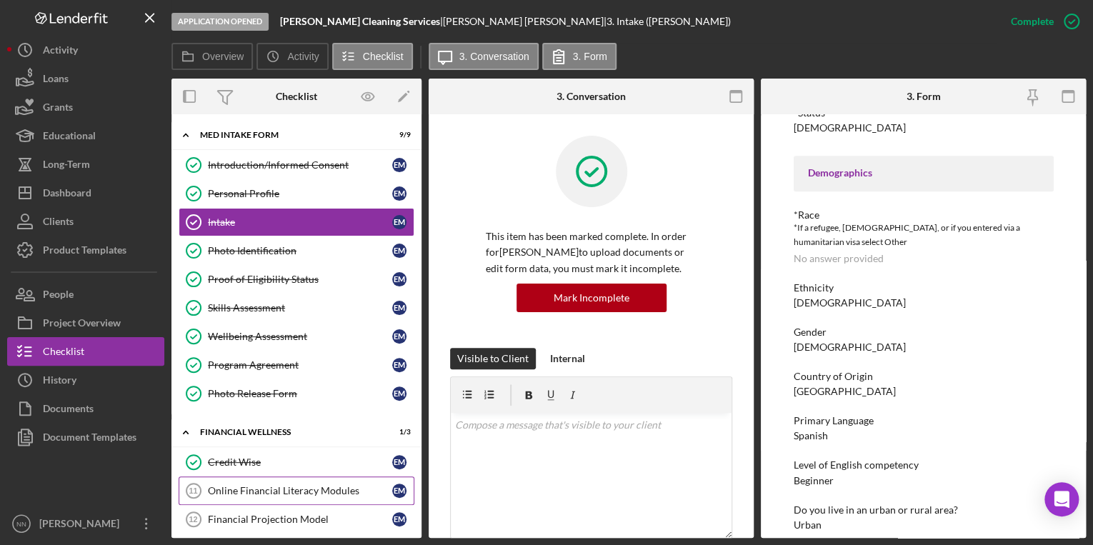
click at [306, 493] on div "Online Financial Literacy Modules" at bounding box center [300, 490] width 184 height 11
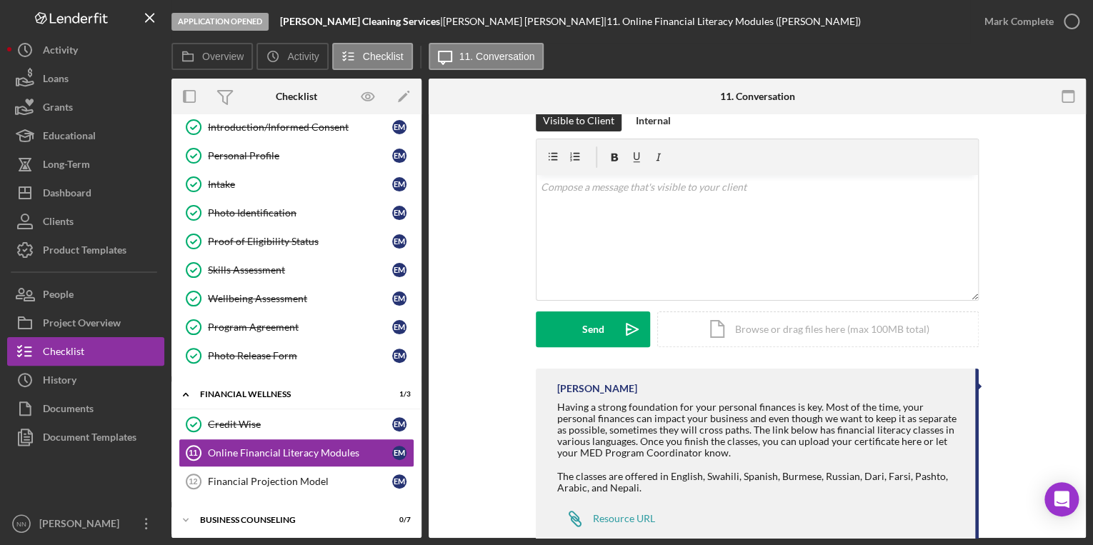
scroll to position [63, 0]
